Goal: Navigation & Orientation: Find specific page/section

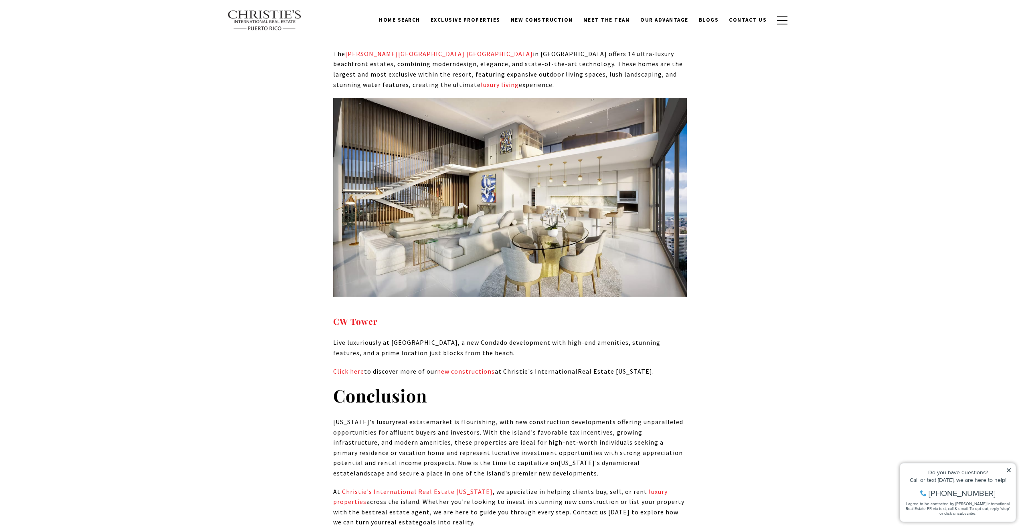
scroll to position [4495, 0]
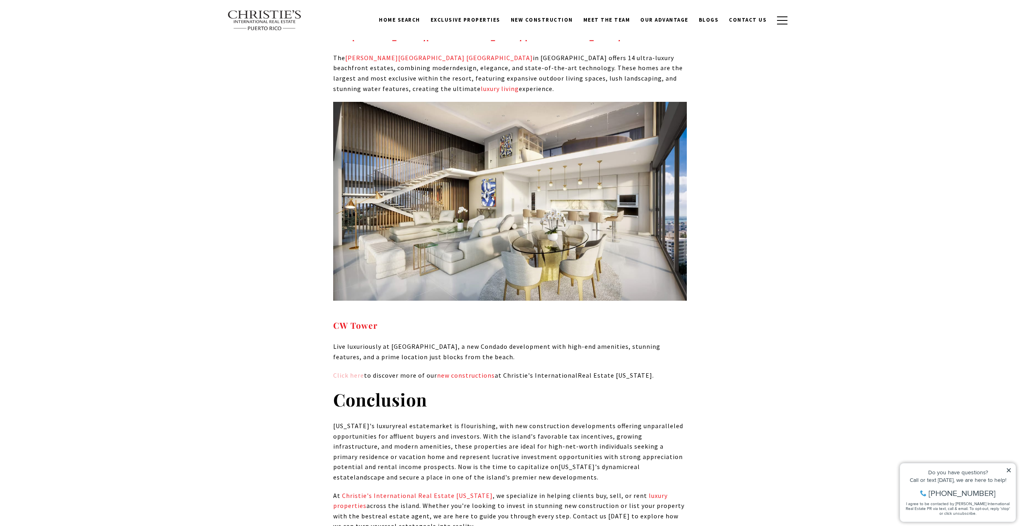
click at [350, 371] on span "Click here" at bounding box center [348, 375] width 31 height 8
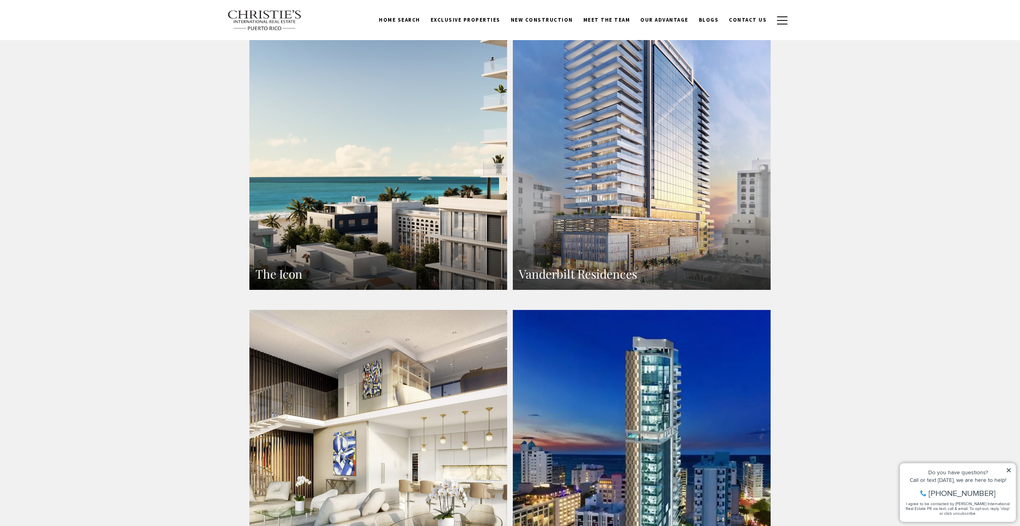
scroll to position [503, 0]
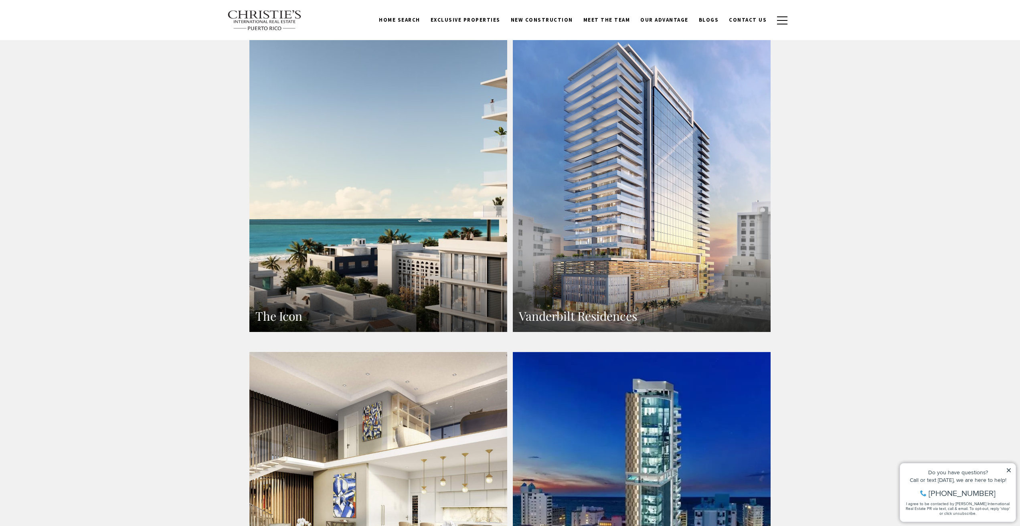
click at [364, 308] on h3 "The Icon" at bounding box center [378, 316] width 246 height 16
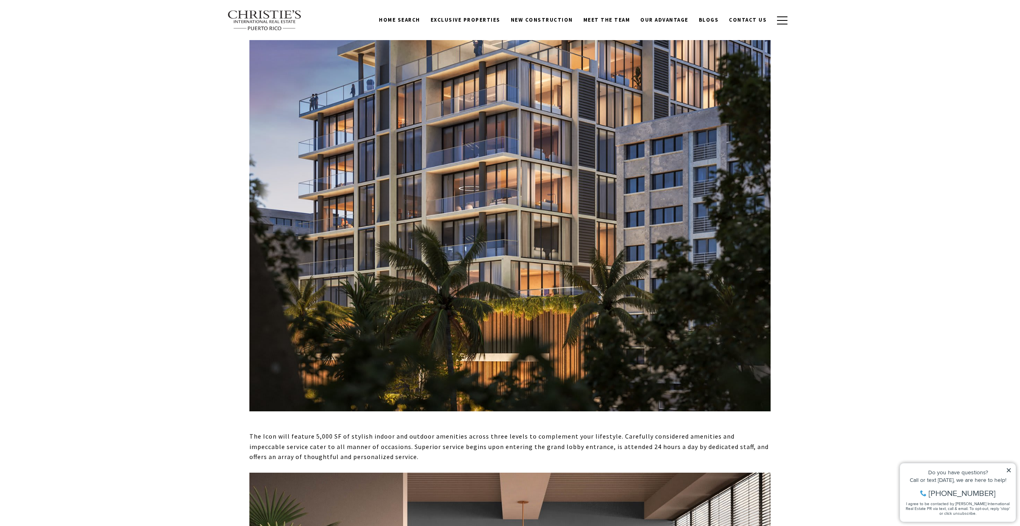
scroll to position [2452, 0]
